Goal: Task Accomplishment & Management: Use online tool/utility

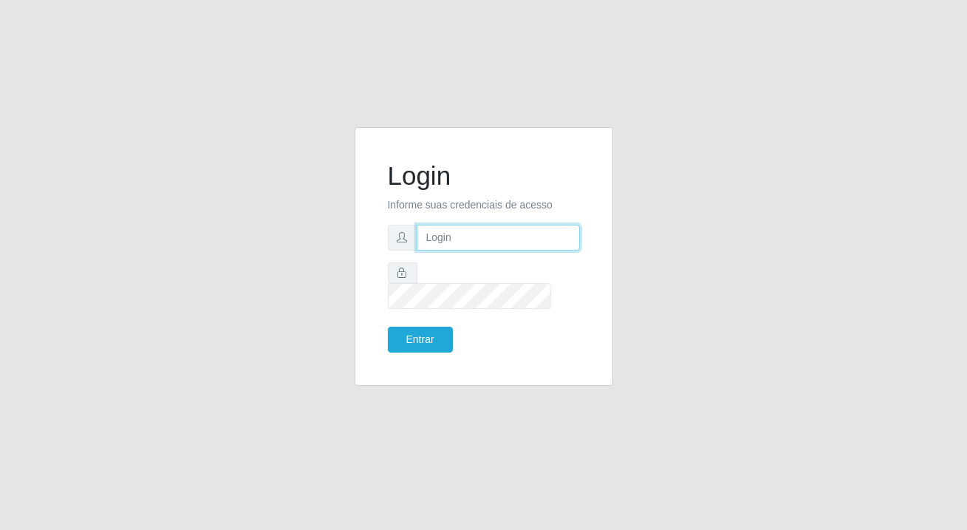
type input "[PERSON_NAME][EMAIL_ADDRESS][DOMAIN_NAME]"
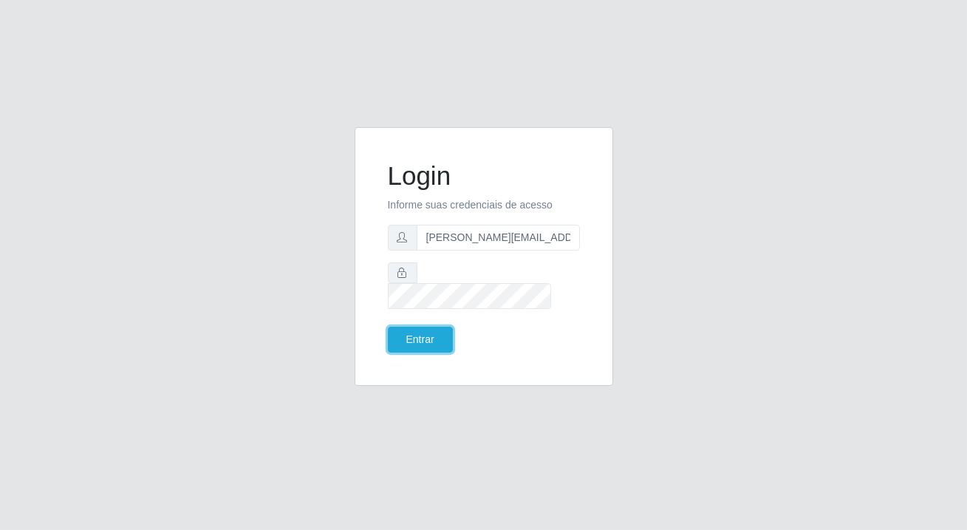
click at [441, 330] on button "Entrar" at bounding box center [420, 340] width 65 height 26
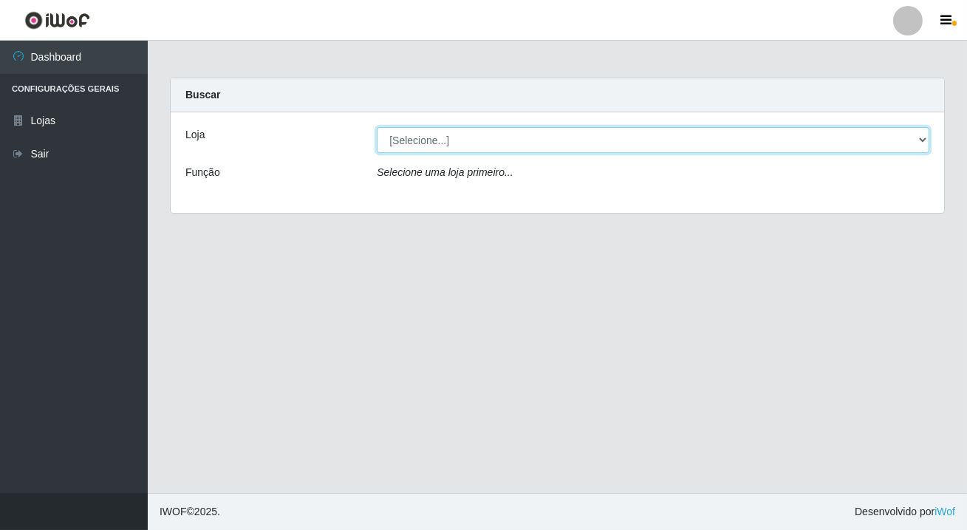
click at [397, 135] on select "[Selecione...] Rede Potiguar 2 - Macaíba" at bounding box center [653, 140] width 553 height 26
select select "101"
click at [377, 127] on select "[Selecione...] Rede Potiguar 2 - Macaíba" at bounding box center [653, 140] width 553 height 26
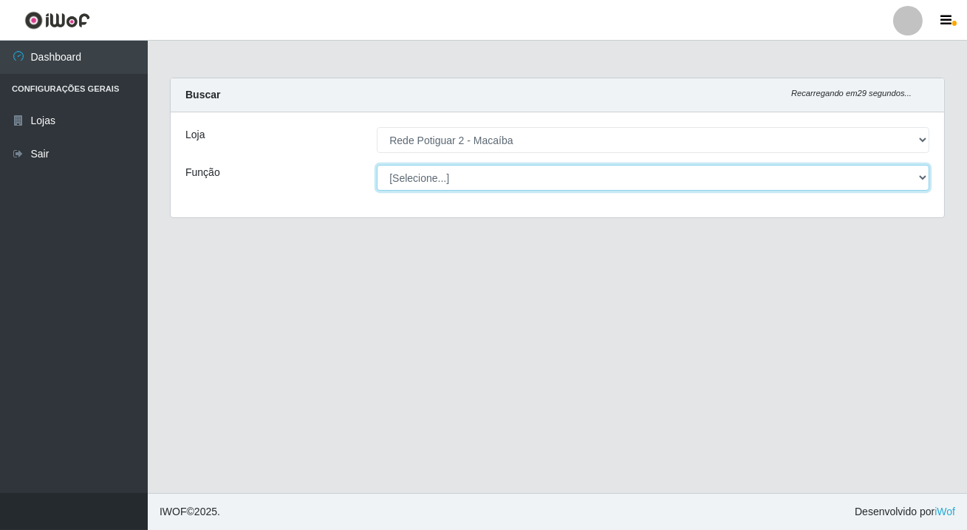
drag, startPoint x: 412, startPoint y: 180, endPoint x: 412, endPoint y: 190, distance: 9.6
click at [412, 180] on select "[Selecione...] ASG ASG + ASG ++ Auxiliar de Estoque Balconista Embalador Reposi…" at bounding box center [653, 178] width 553 height 26
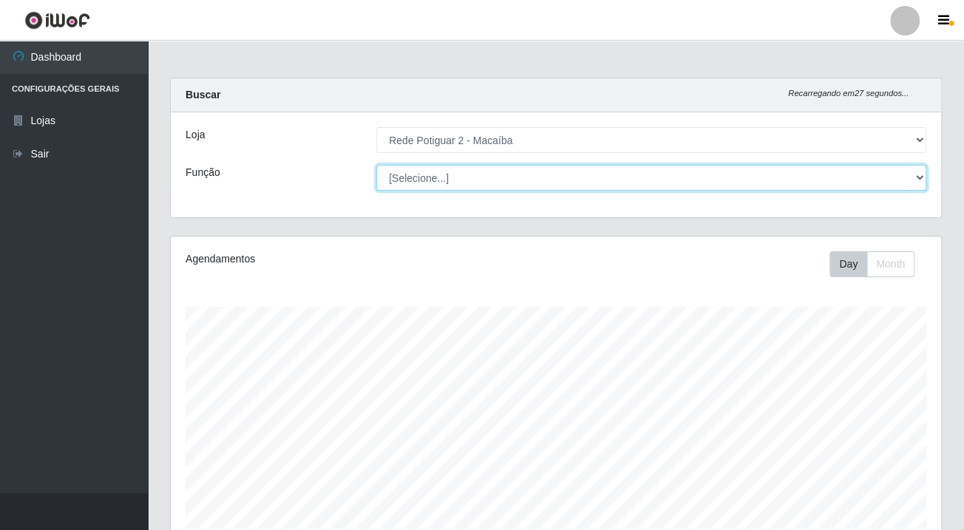
select select "1"
click at [376, 165] on select "[Selecione...] ASG ASG + ASG ++ Auxiliar de Estoque Balconista Embalador Reposi…" at bounding box center [651, 178] width 550 height 26
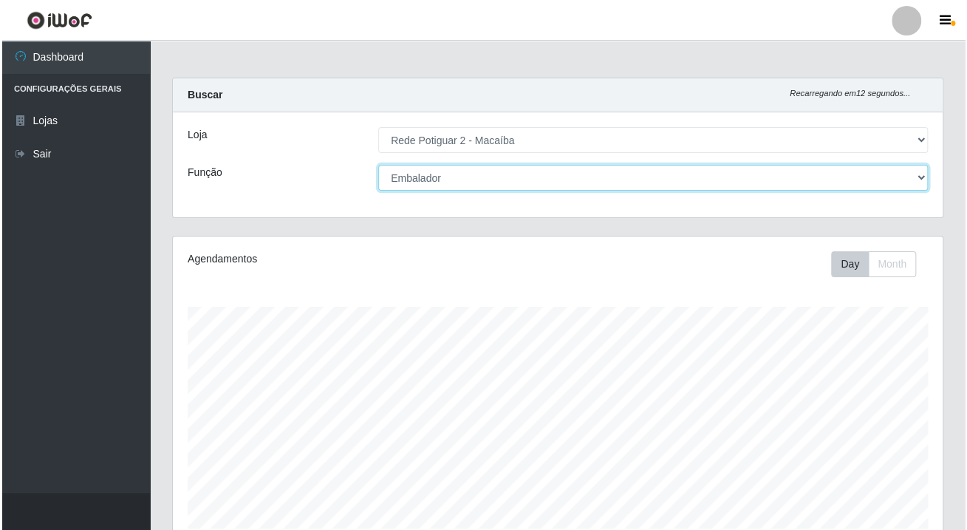
scroll to position [464, 0]
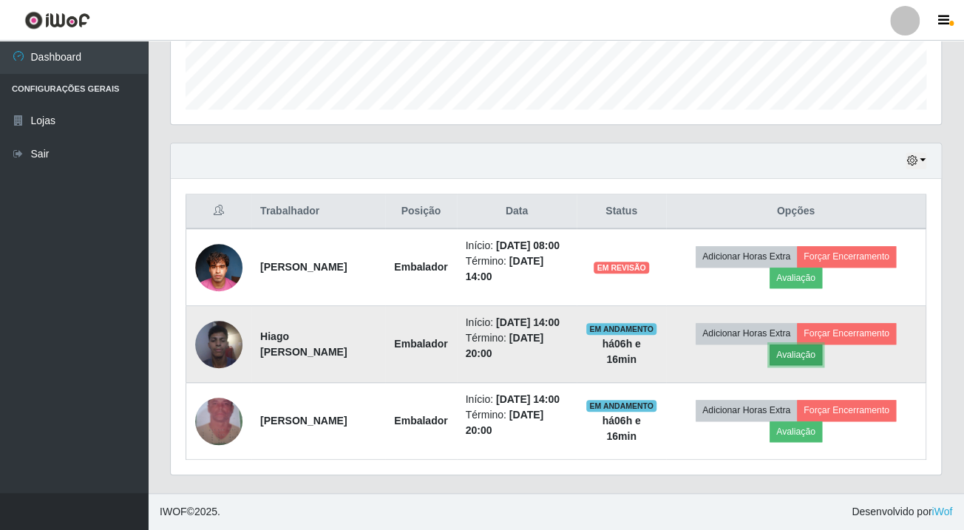
click at [820, 344] on button "Avaliação" at bounding box center [795, 354] width 52 height 21
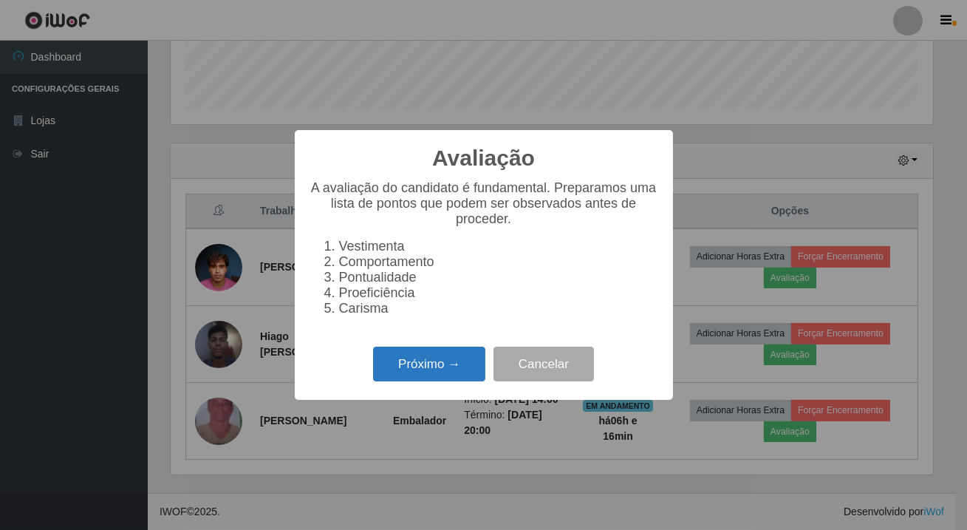
scroll to position [307, 762]
click at [442, 367] on button "Próximo →" at bounding box center [429, 364] width 112 height 35
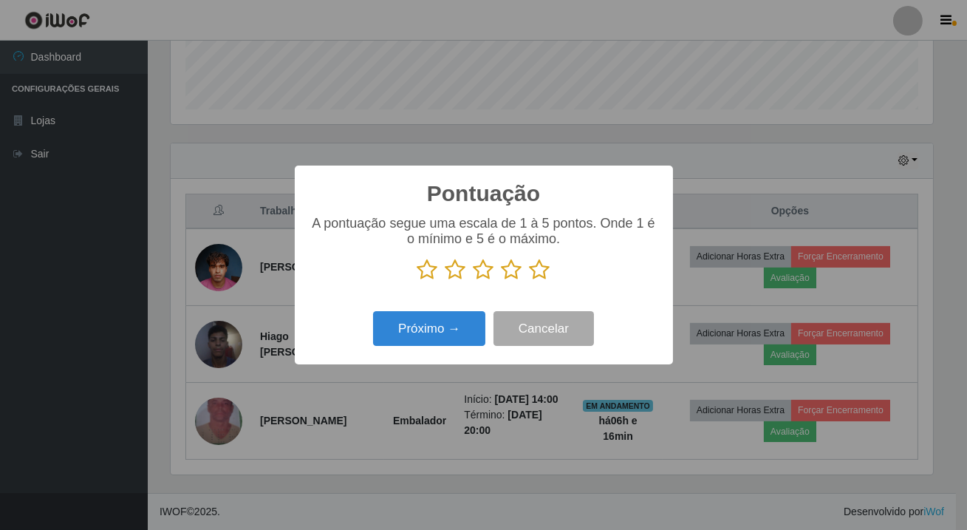
click at [534, 270] on icon at bounding box center [540, 270] width 21 height 22
click at [530, 281] on input "radio" at bounding box center [530, 281] width 0 height 0
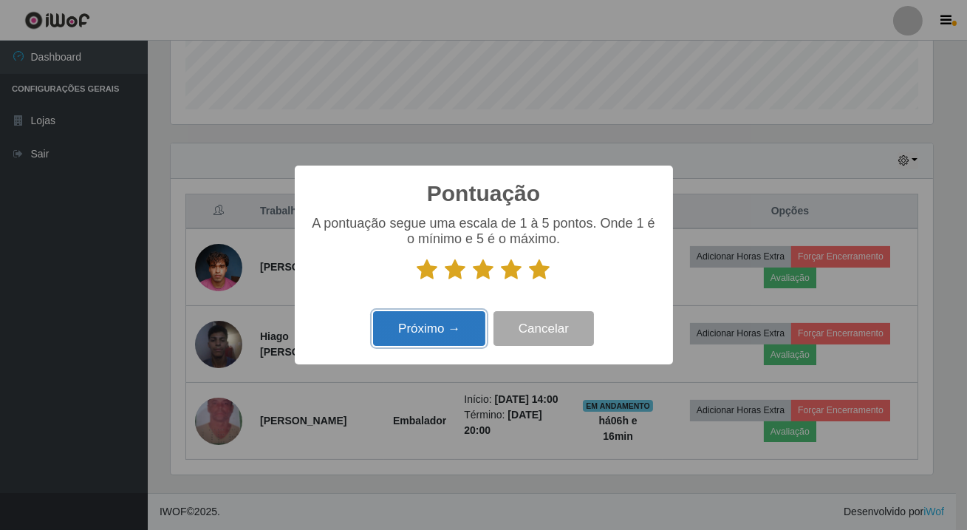
click at [458, 318] on button "Próximo →" at bounding box center [429, 328] width 112 height 35
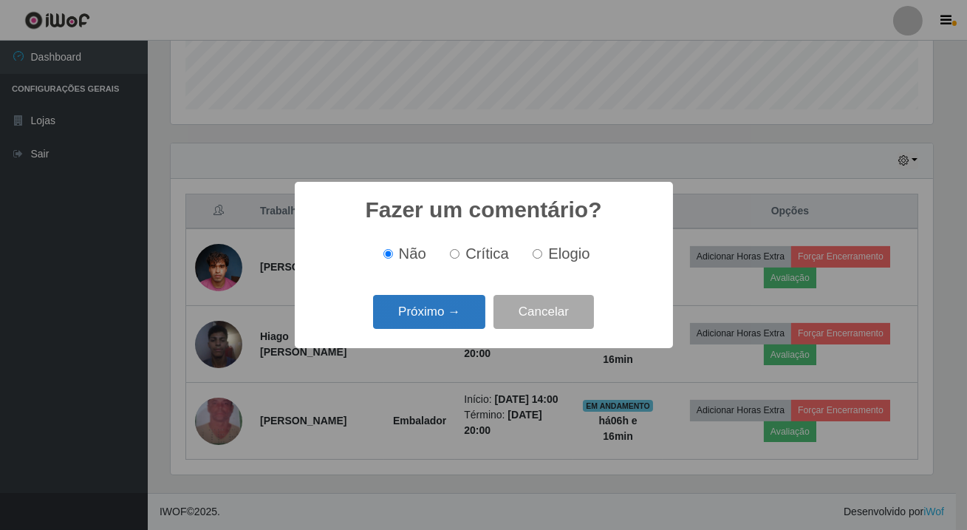
click at [458, 318] on button "Próximo →" at bounding box center [429, 312] width 112 height 35
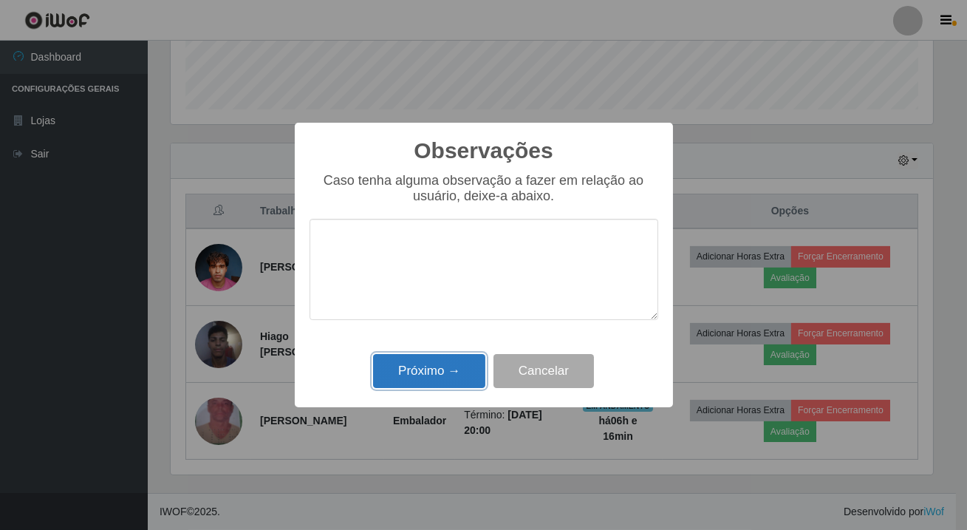
click at [450, 364] on button "Próximo →" at bounding box center [429, 371] width 112 height 35
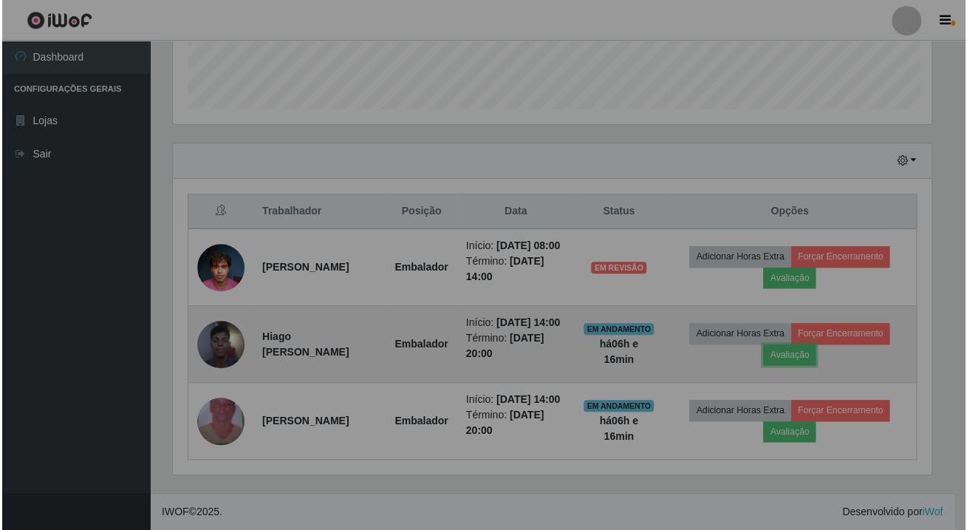
scroll to position [307, 769]
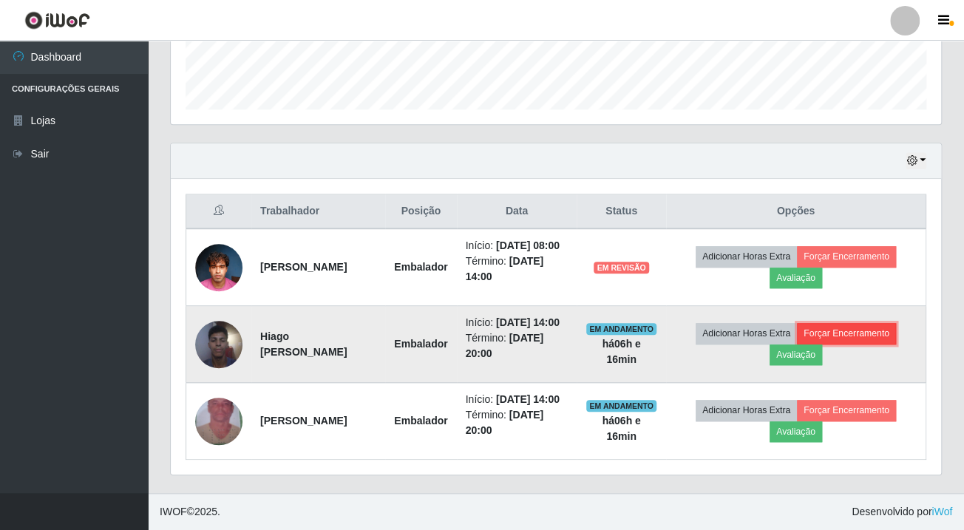
click at [848, 323] on button "Forçar Encerramento" at bounding box center [846, 333] width 99 height 21
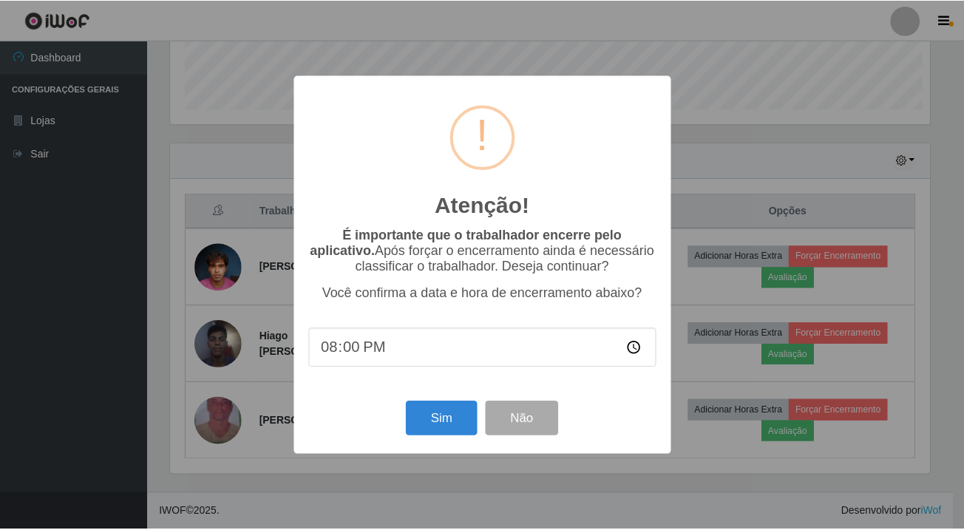
scroll to position [307, 762]
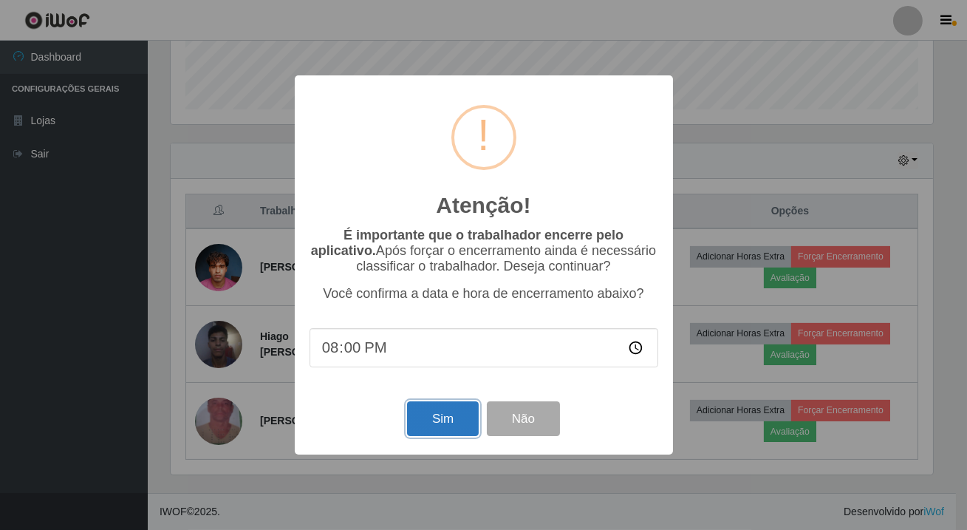
click at [438, 420] on button "Sim" at bounding box center [443, 418] width 72 height 35
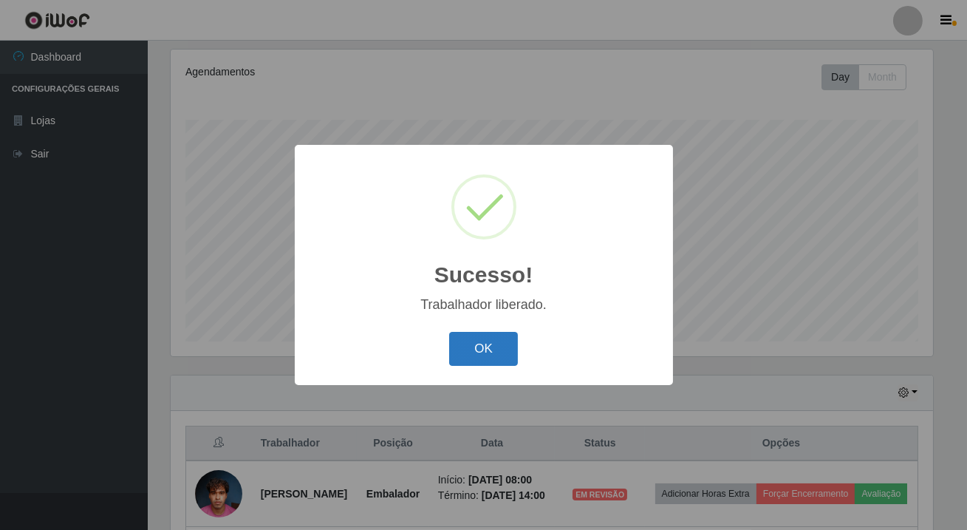
click at [491, 351] on button "OK" at bounding box center [483, 349] width 69 height 35
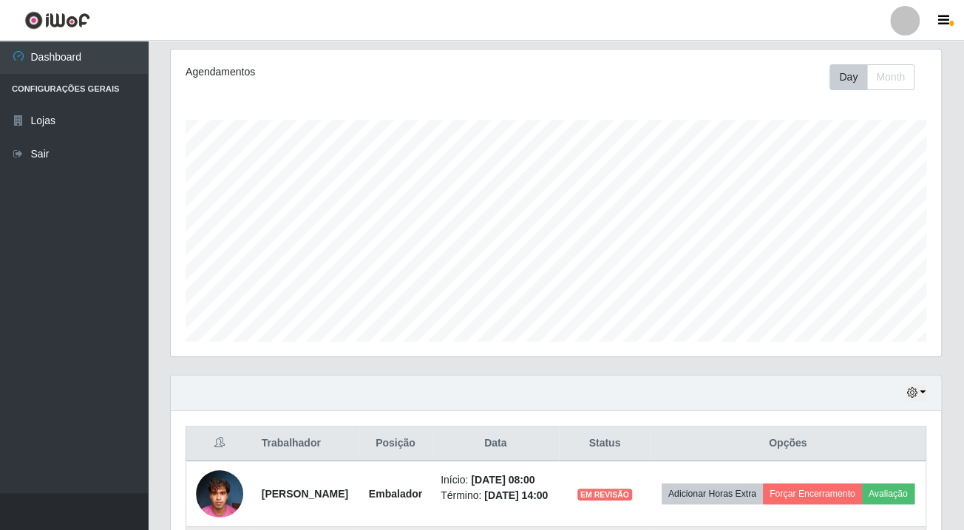
scroll to position [371, 0]
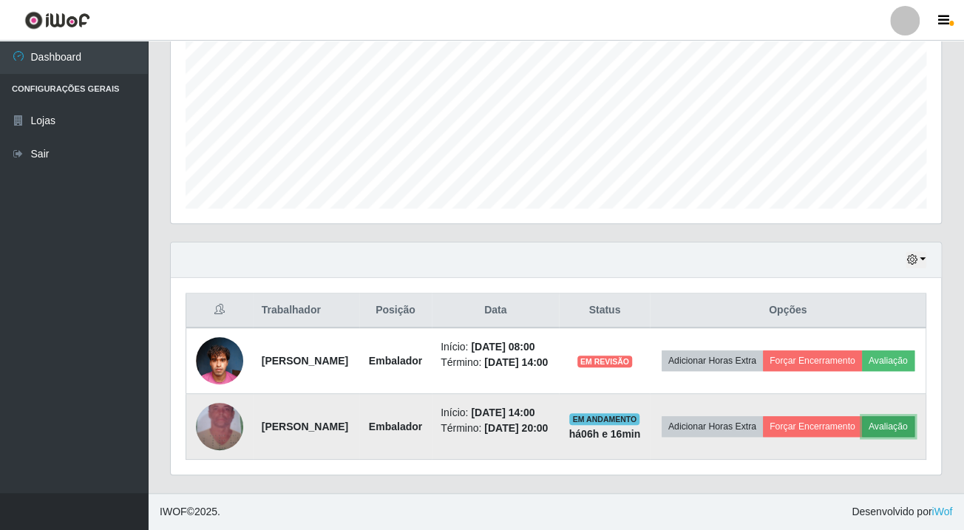
click at [862, 417] on button "Avaliação" at bounding box center [888, 426] width 52 height 21
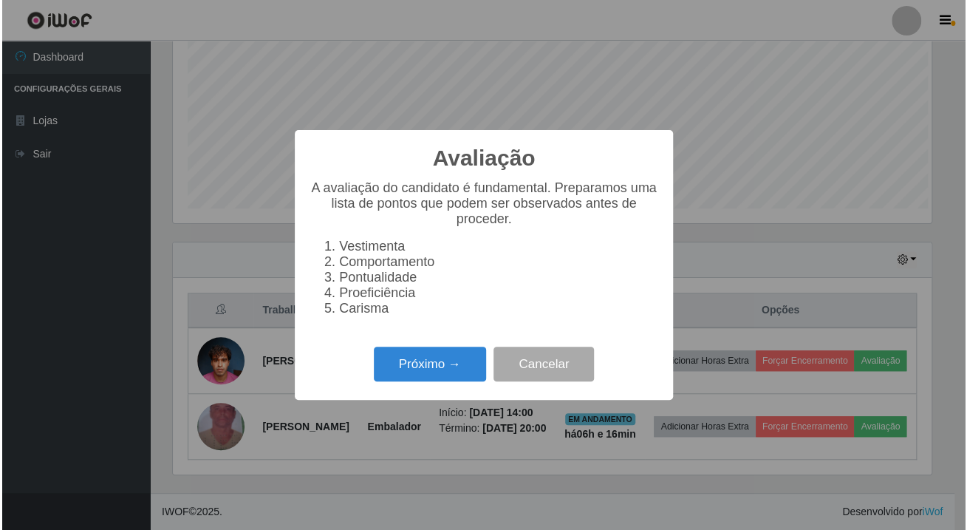
scroll to position [307, 762]
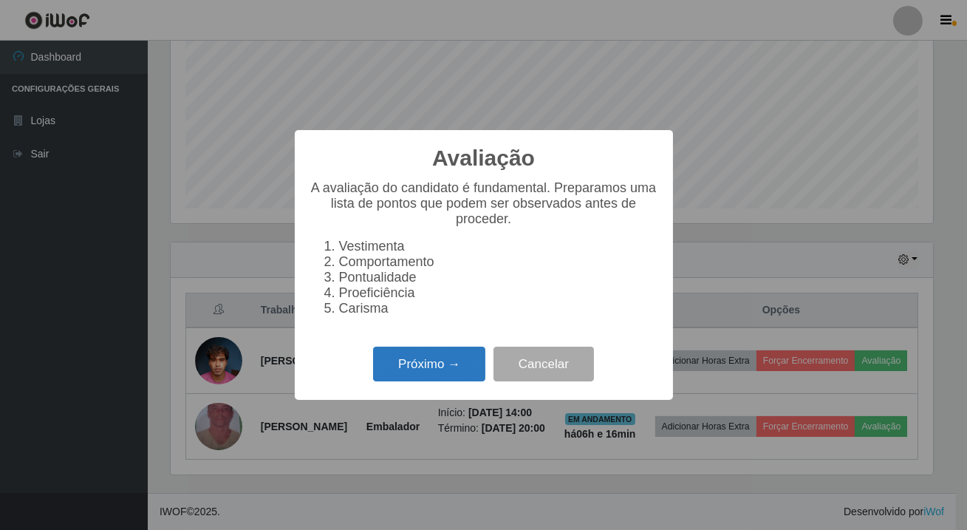
click at [467, 381] on button "Próximo →" at bounding box center [429, 364] width 112 height 35
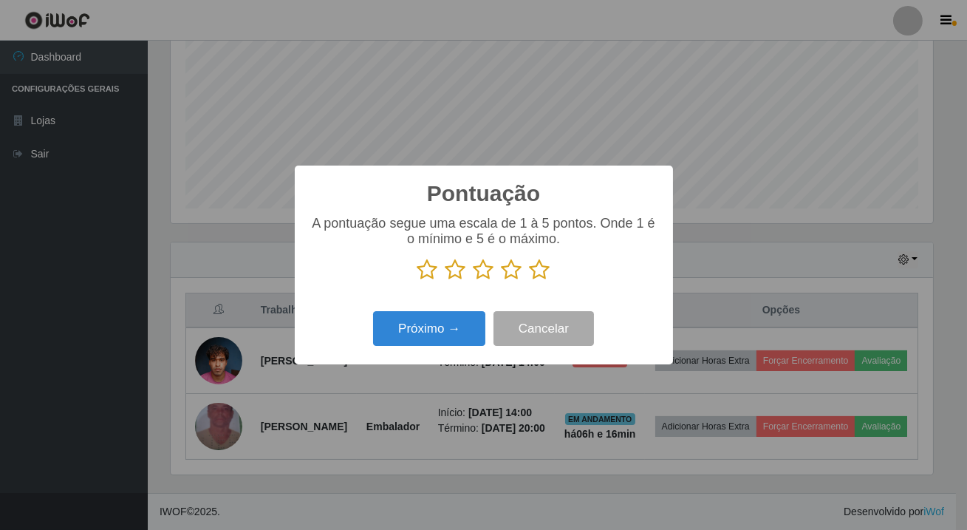
click at [542, 268] on icon at bounding box center [540, 270] width 21 height 22
click at [530, 281] on input "radio" at bounding box center [530, 281] width 0 height 0
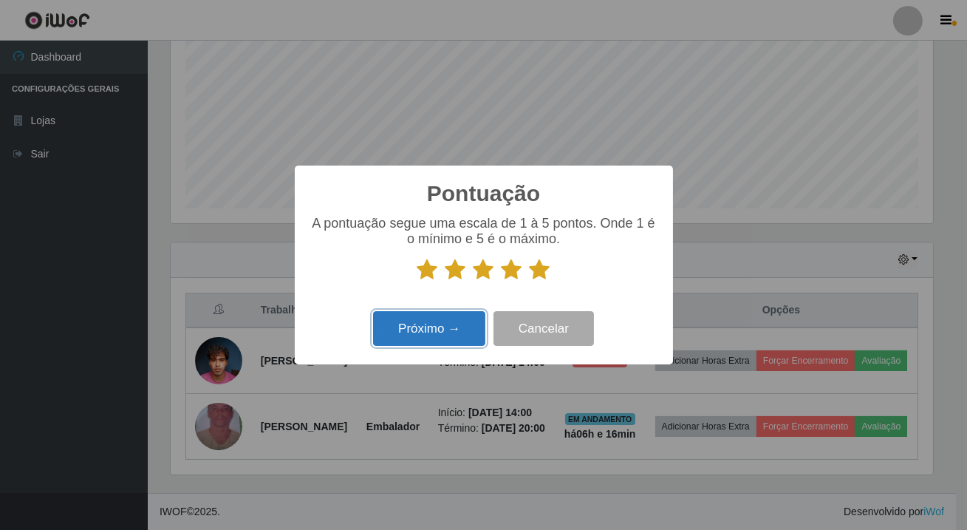
click at [440, 324] on button "Próximo →" at bounding box center [429, 328] width 112 height 35
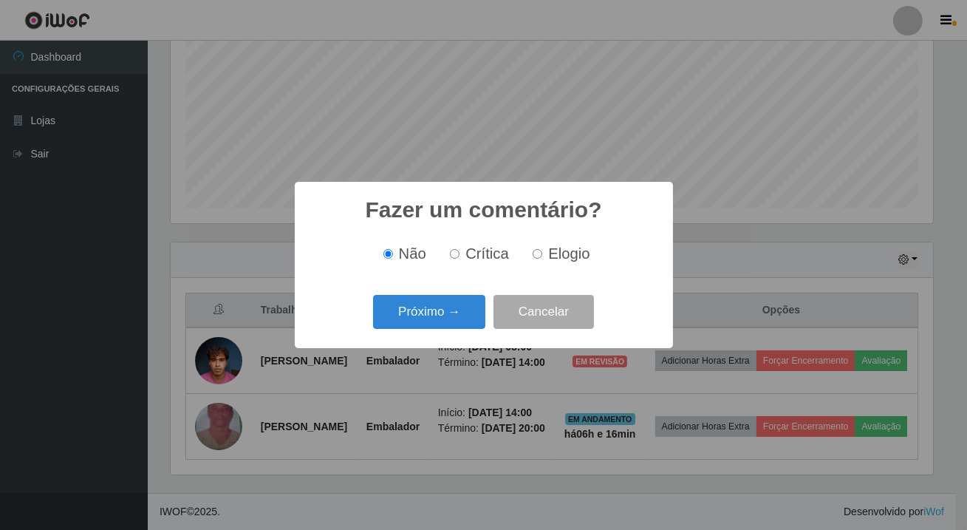
click at [440, 324] on button "Próximo →" at bounding box center [429, 312] width 112 height 35
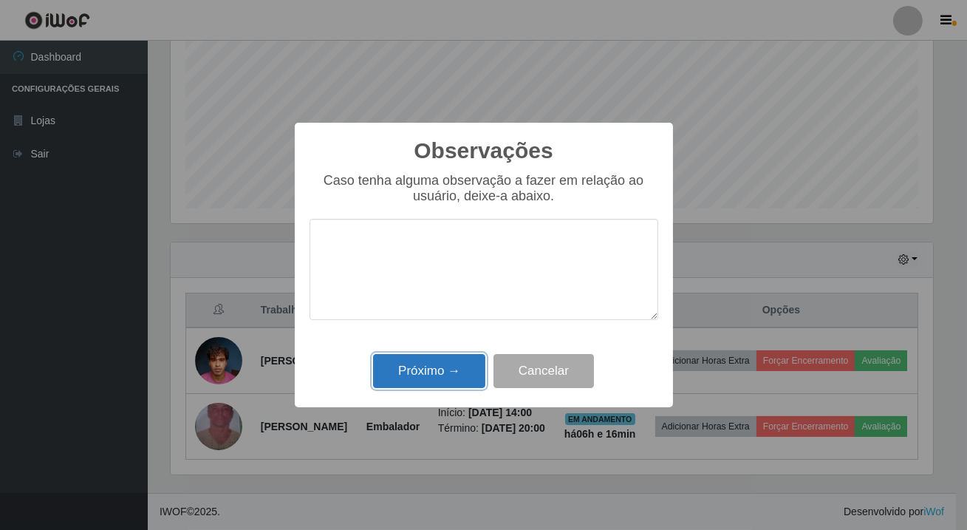
click at [442, 370] on button "Próximo →" at bounding box center [429, 371] width 112 height 35
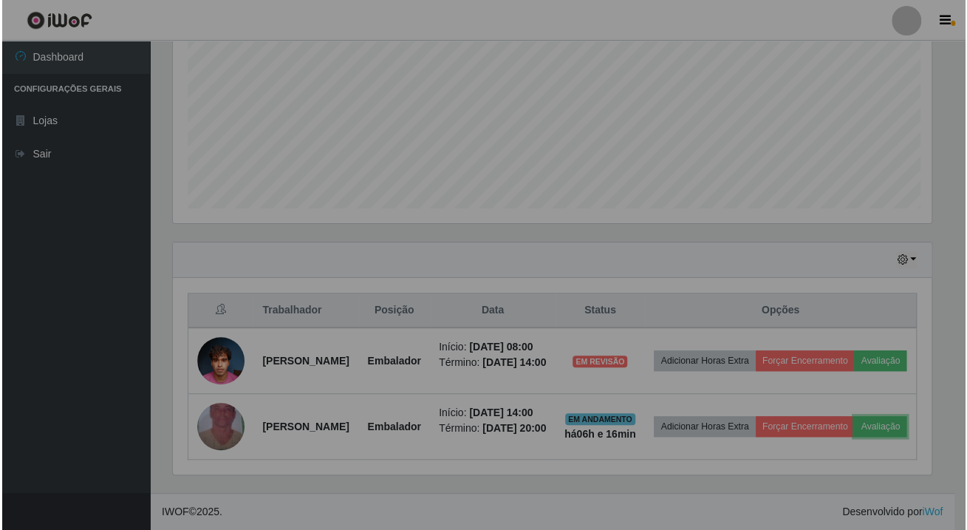
scroll to position [307, 769]
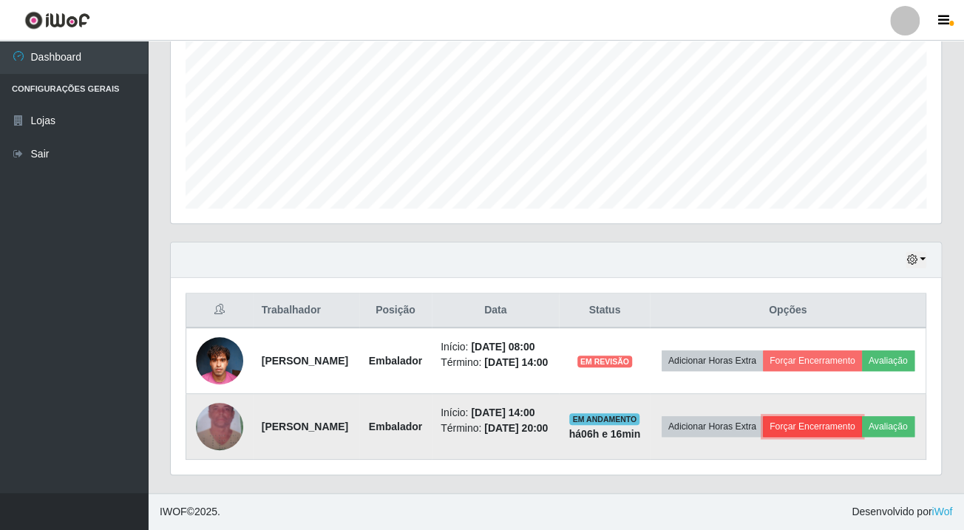
click at [862, 416] on button "Forçar Encerramento" at bounding box center [812, 426] width 99 height 21
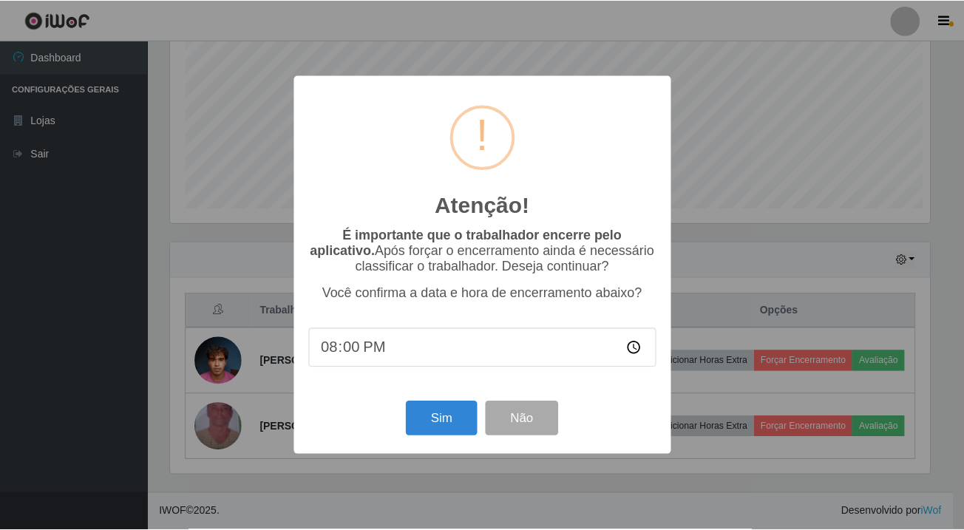
scroll to position [307, 762]
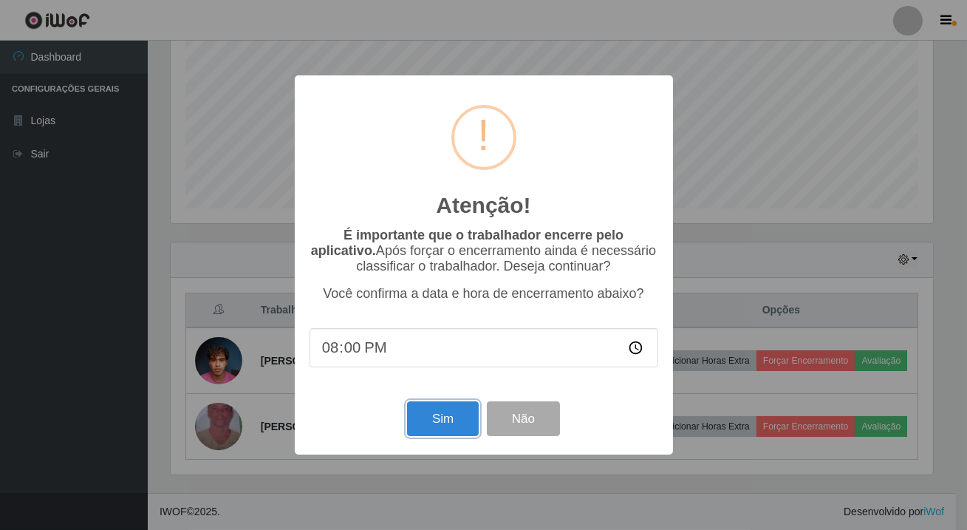
drag, startPoint x: 460, startPoint y: 420, endPoint x: 453, endPoint y: 402, distance: 19.2
click at [459, 418] on button "Sim" at bounding box center [443, 418] width 72 height 35
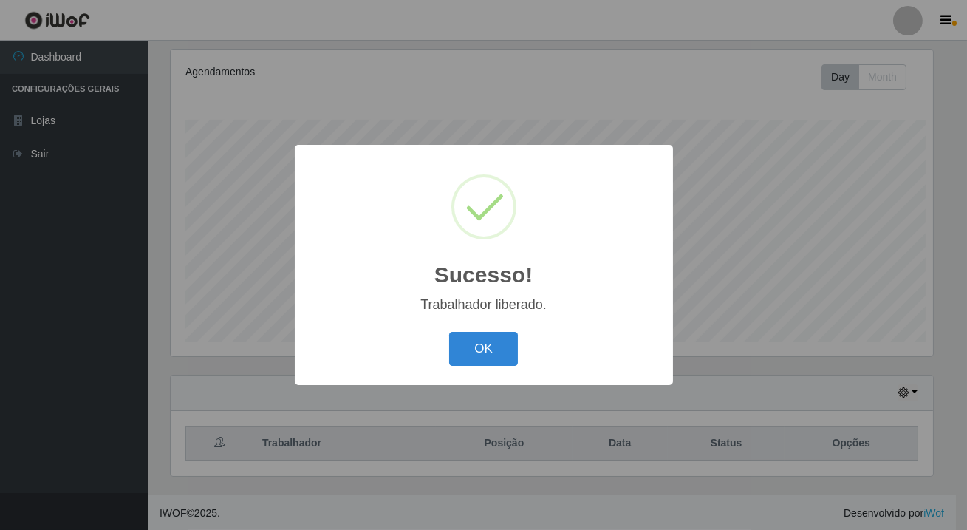
scroll to position [0, 0]
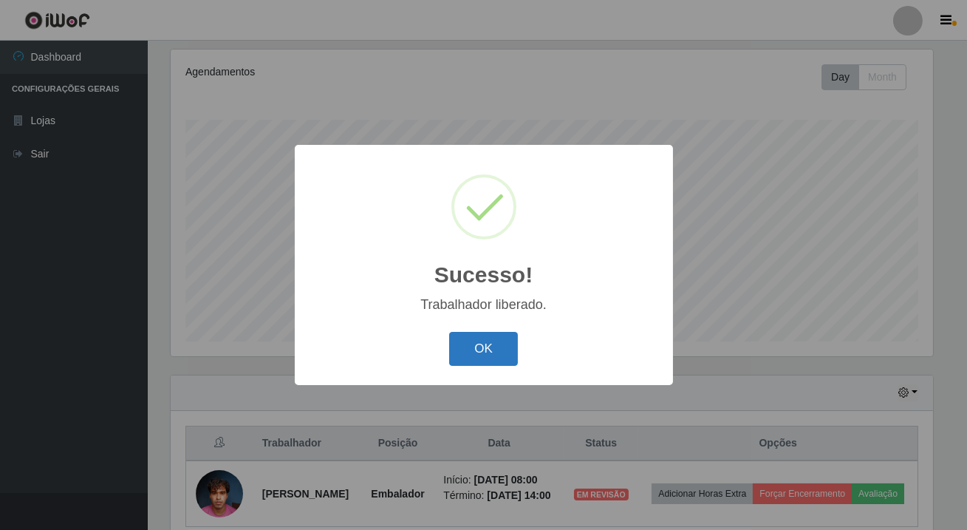
click at [473, 355] on button "OK" at bounding box center [483, 349] width 69 height 35
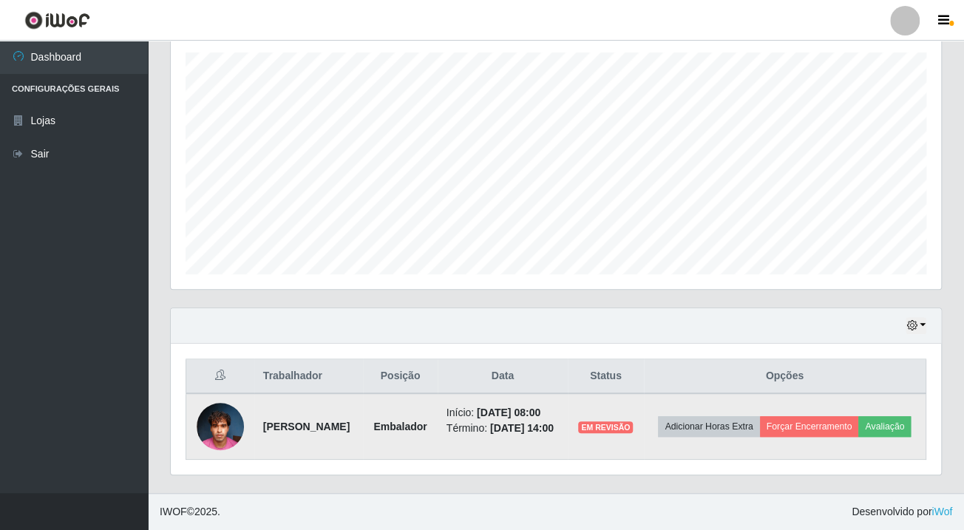
click at [215, 421] on img at bounding box center [220, 426] width 47 height 63
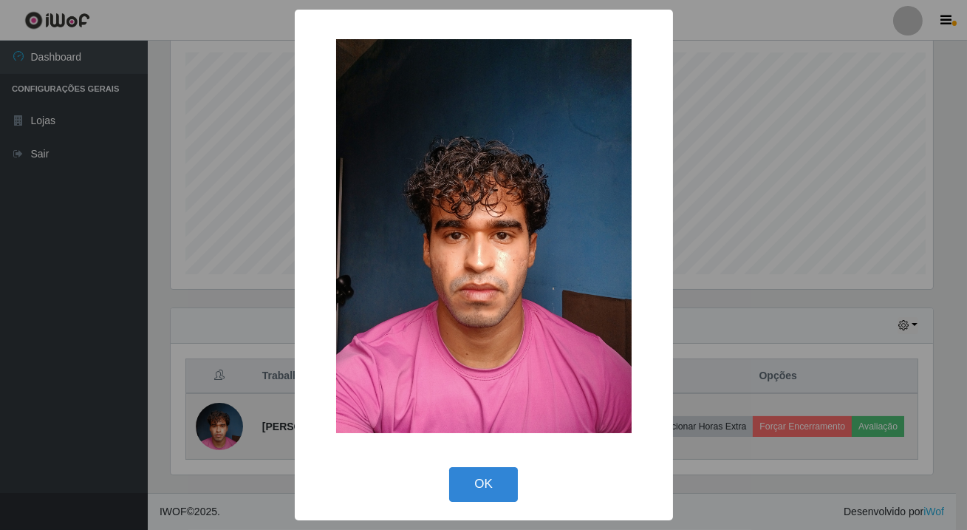
scroll to position [307, 762]
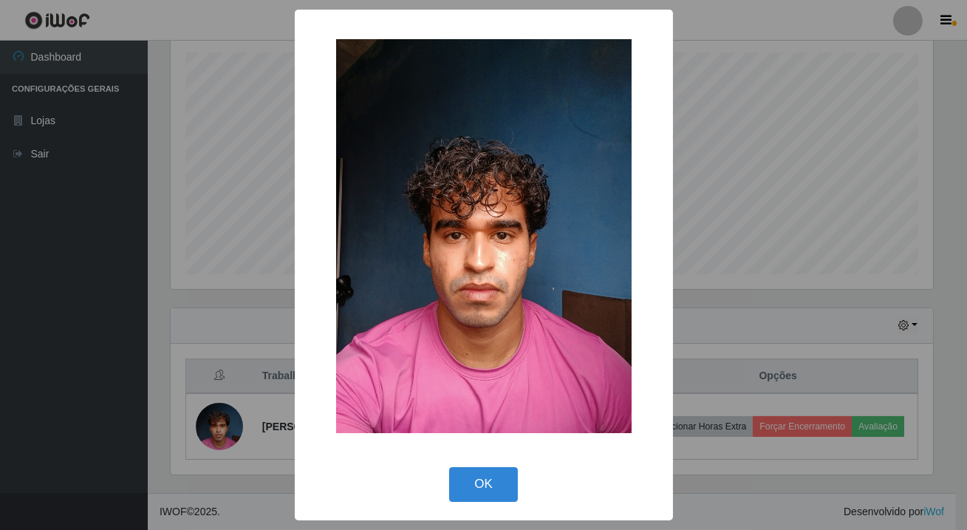
click at [116, 380] on div "× OK Cancel" at bounding box center [483, 265] width 967 height 530
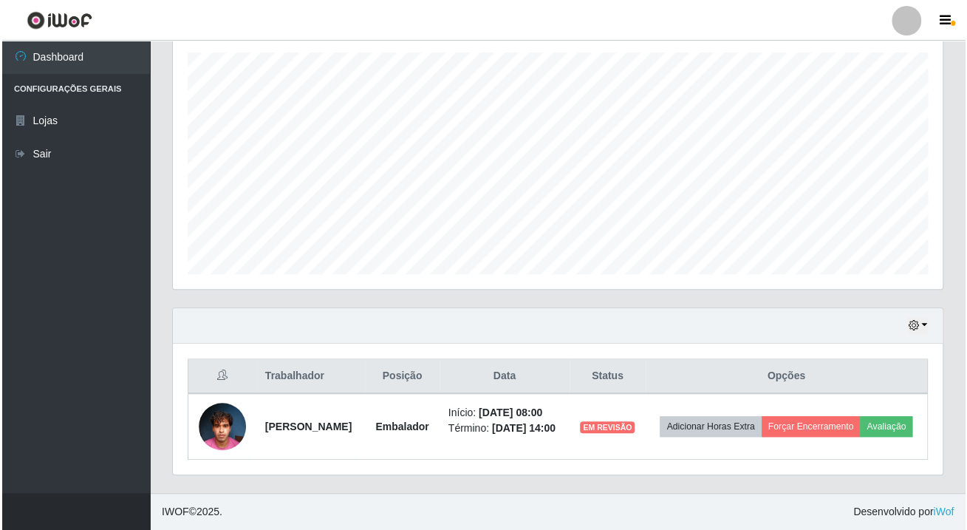
scroll to position [307, 769]
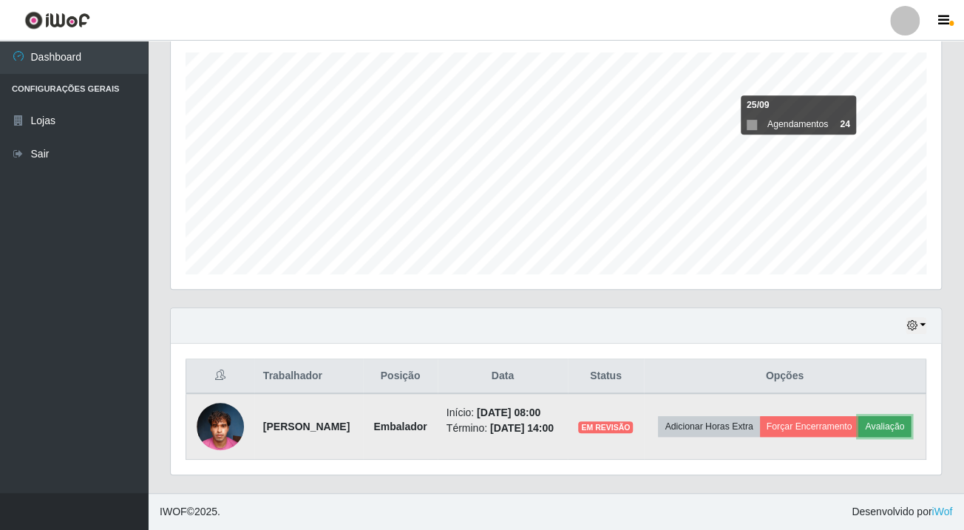
click at [858, 434] on button "Avaliação" at bounding box center [884, 426] width 52 height 21
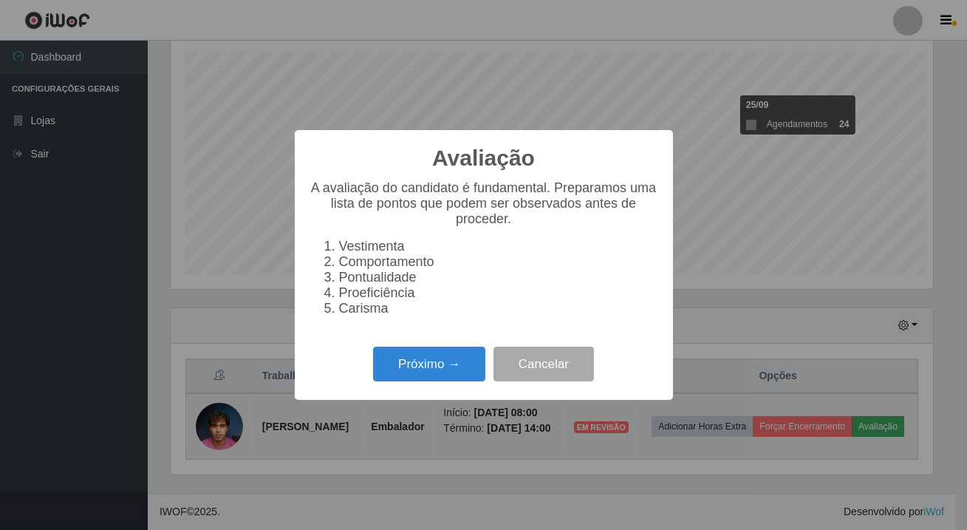
scroll to position [307, 762]
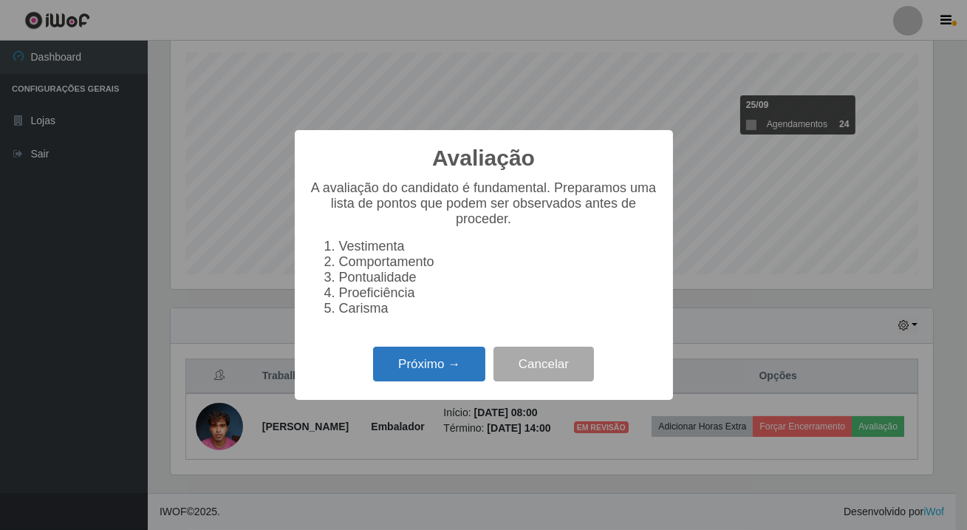
click at [451, 378] on button "Próximo →" at bounding box center [429, 364] width 112 height 35
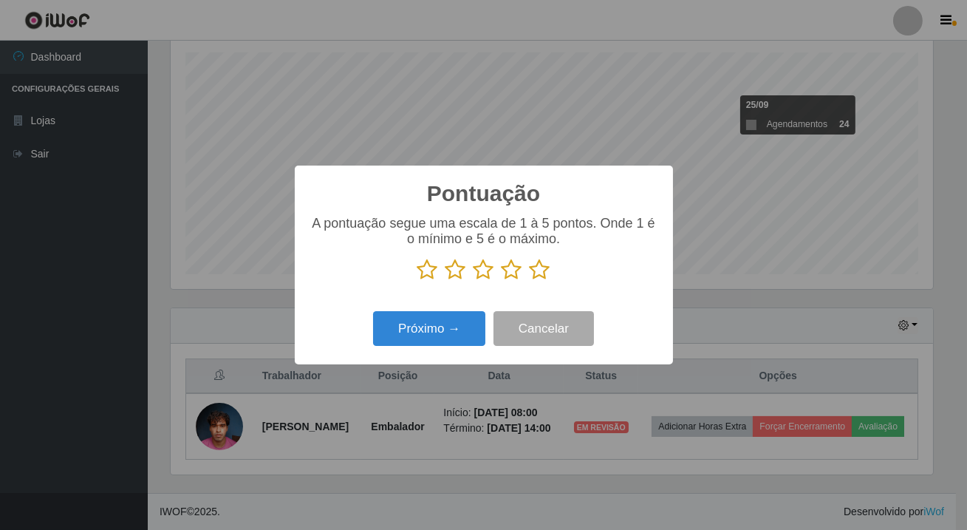
scroll to position [738648, 738191]
drag, startPoint x: 533, startPoint y: 270, endPoint x: 494, endPoint y: 303, distance: 51.4
click at [533, 270] on icon at bounding box center [540, 270] width 21 height 22
click at [530, 281] on input "radio" at bounding box center [530, 281] width 0 height 0
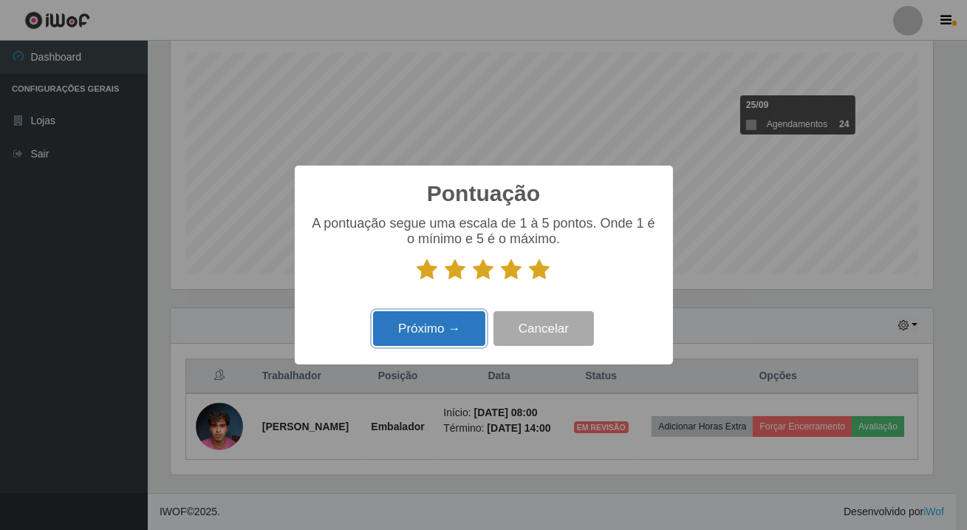
click at [470, 324] on button "Próximo →" at bounding box center [429, 328] width 112 height 35
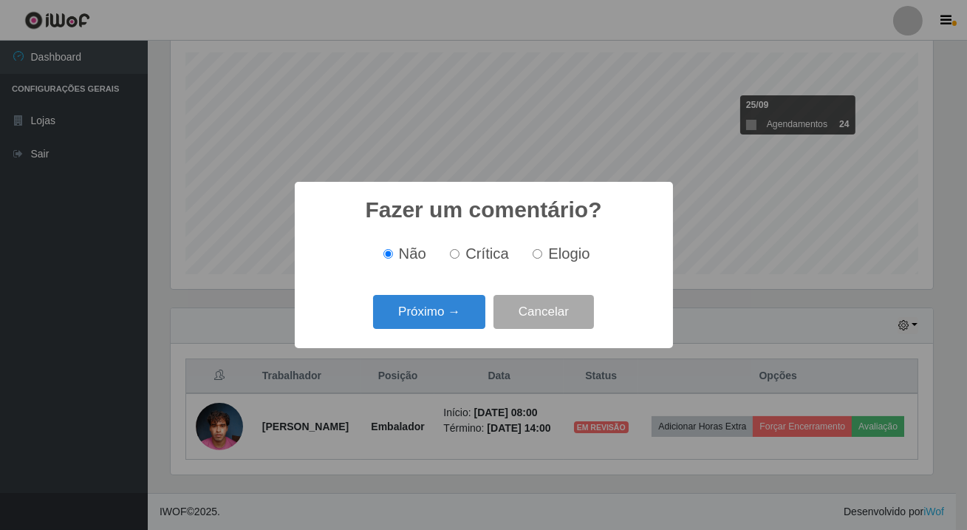
click at [470, 324] on button "Próximo →" at bounding box center [429, 312] width 112 height 35
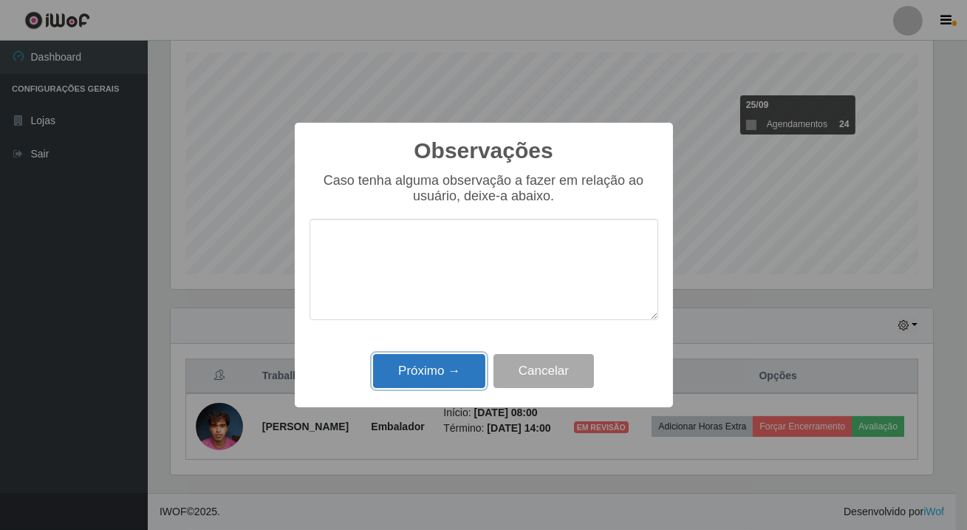
click at [469, 365] on button "Próximo →" at bounding box center [429, 371] width 112 height 35
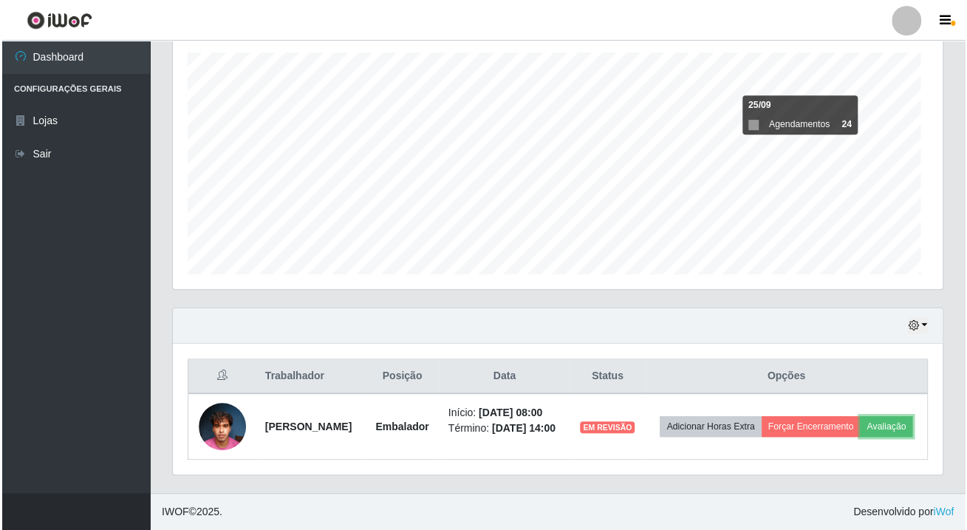
scroll to position [307, 769]
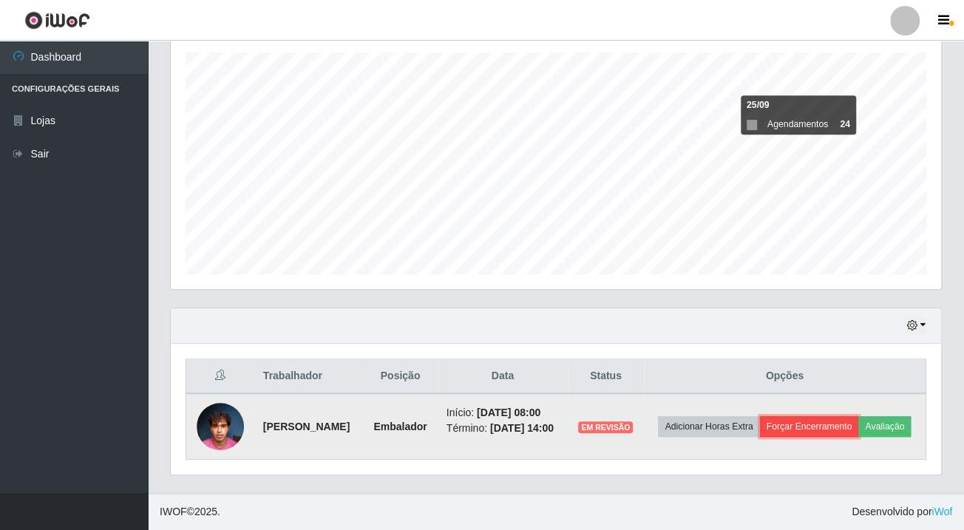
click at [824, 416] on button "Forçar Encerramento" at bounding box center [809, 426] width 99 height 21
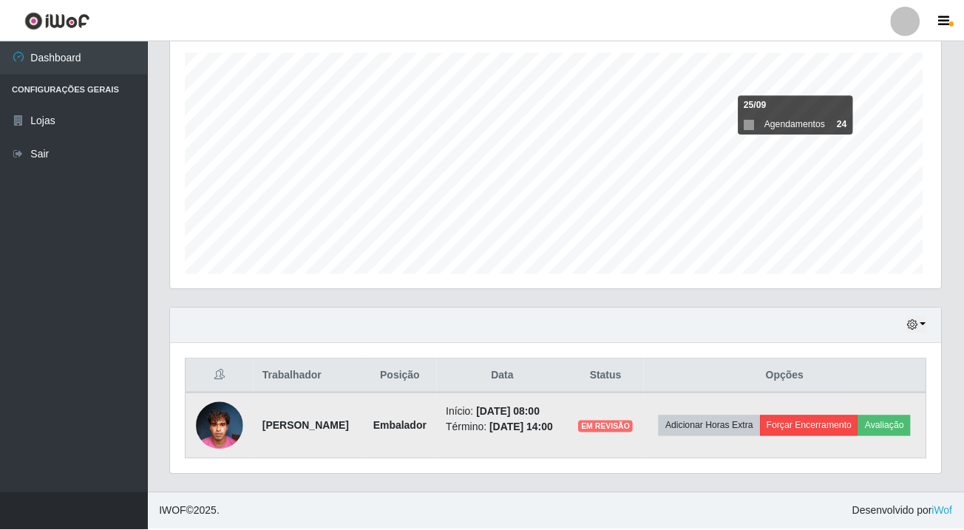
scroll to position [307, 762]
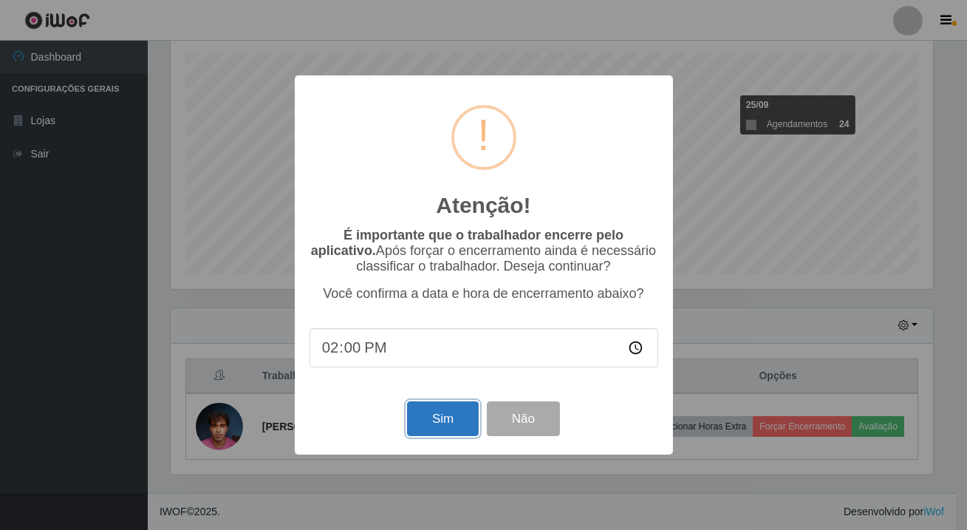
click at [454, 427] on button "Sim" at bounding box center [443, 418] width 72 height 35
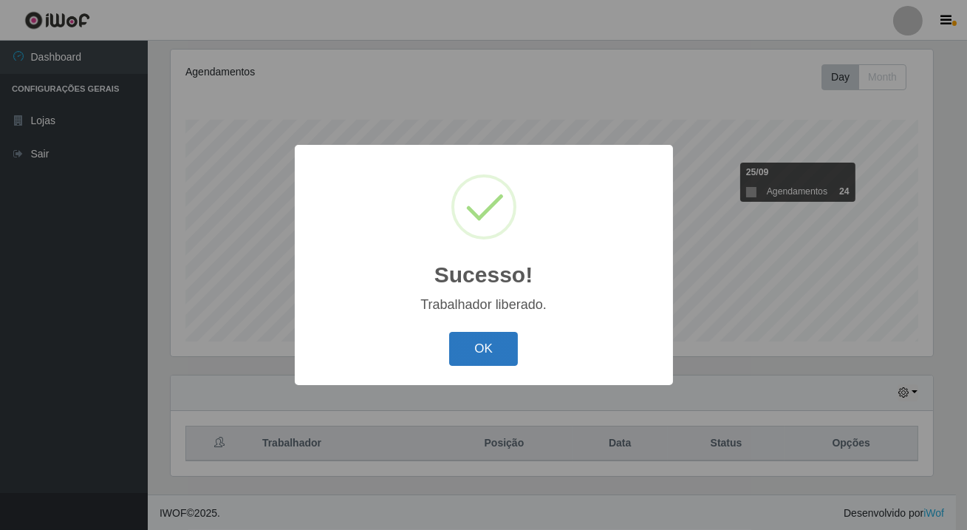
click at [488, 347] on button "OK" at bounding box center [483, 349] width 69 height 35
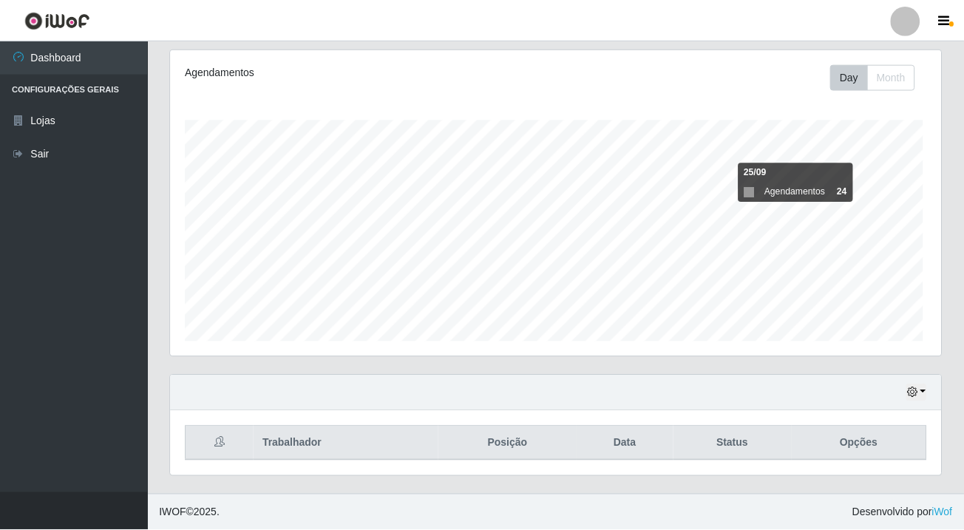
scroll to position [307, 769]
